Goal: Navigation & Orientation: Go to known website

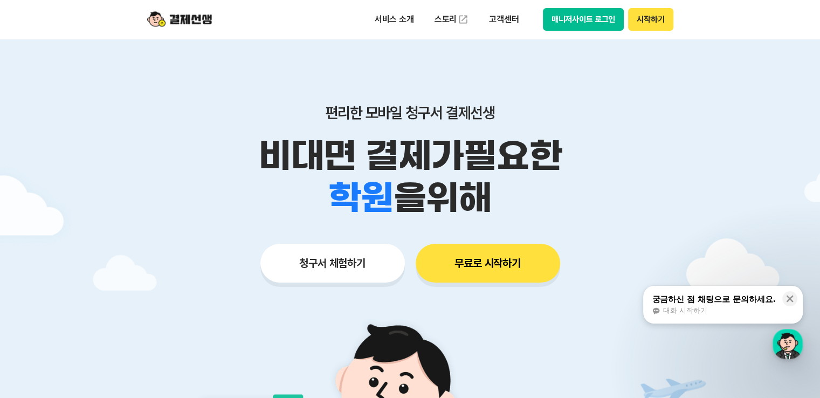
click at [582, 19] on button "매니저사이트 로그인" at bounding box center [583, 19] width 81 height 23
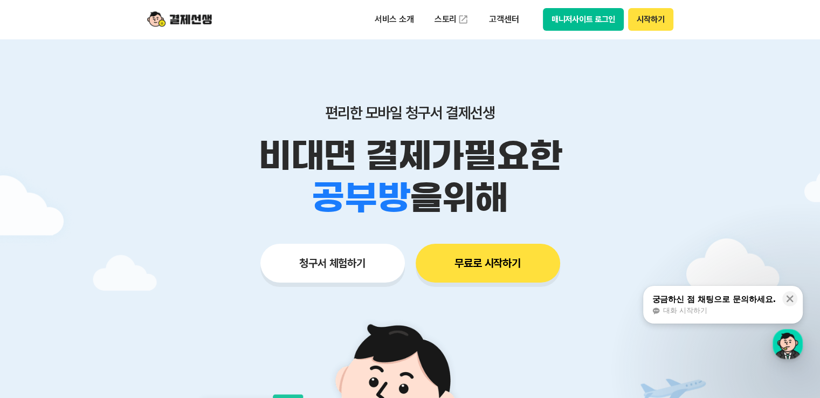
click at [593, 20] on button "매니저사이트 로그인" at bounding box center [583, 19] width 81 height 23
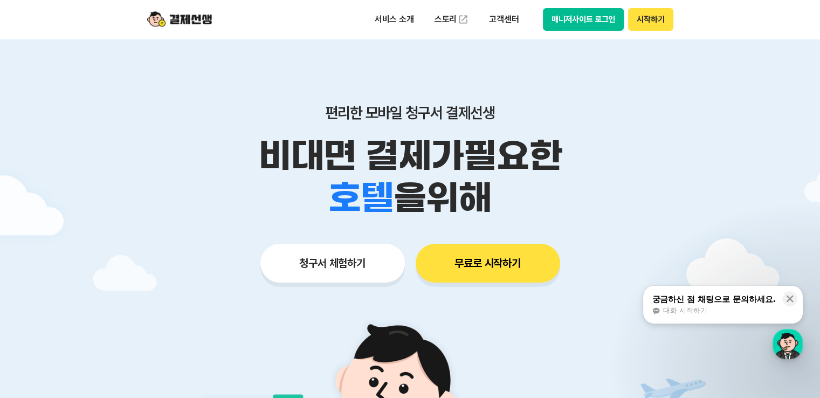
click at [595, 20] on button "매니저사이트 로그인" at bounding box center [583, 19] width 81 height 23
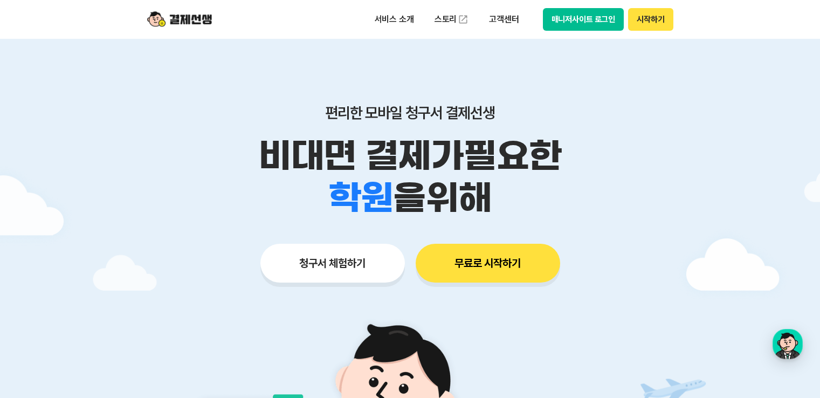
click at [601, 20] on button "매니저사이트 로그인" at bounding box center [583, 19] width 81 height 23
